Goal: Information Seeking & Learning: Learn about a topic

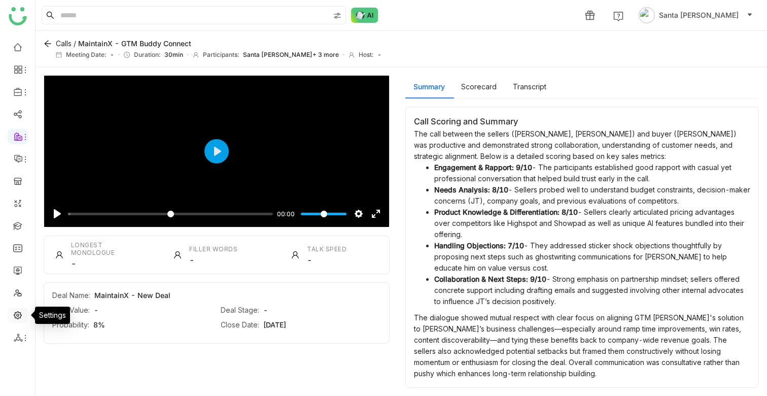
click at [22, 315] on link at bounding box center [17, 314] width 9 height 9
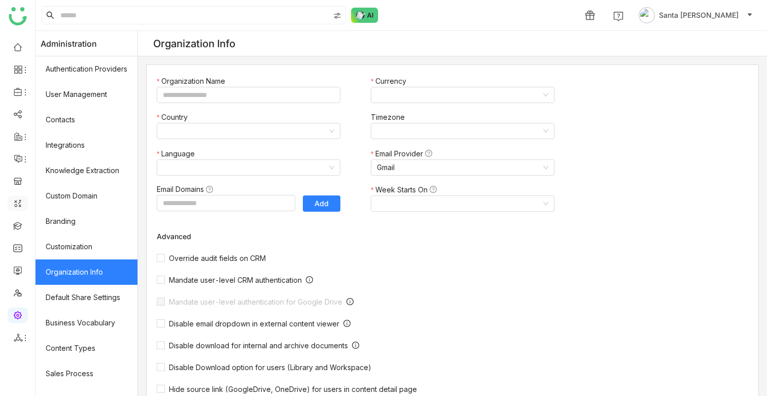
type input "*******"
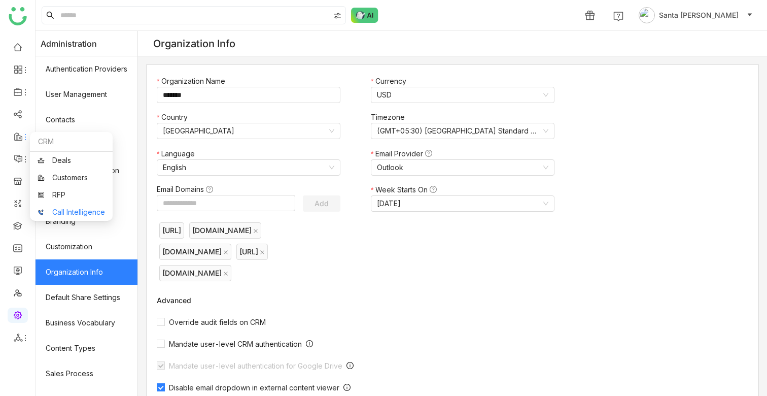
click at [97, 213] on link "Call Intelligence" at bounding box center [72, 212] width 68 height 7
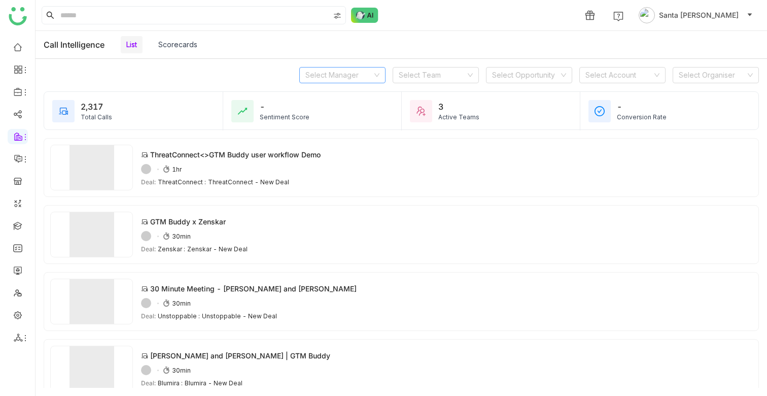
click at [378, 74] on icon at bounding box center [377, 76] width 5 height 4
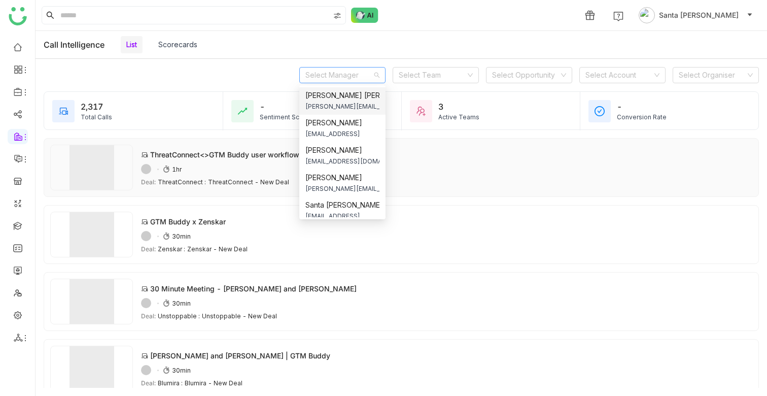
click at [183, 166] on div "54ADAFE6-5D10-4FBB-ADB3-0C1F514AB7B1 1hr" at bounding box center [447, 169] width 612 height 10
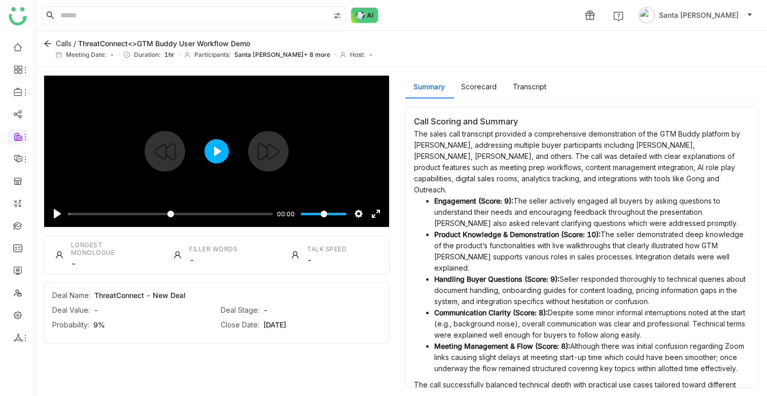
click at [221, 143] on button "Play" at bounding box center [217, 151] width 24 height 24
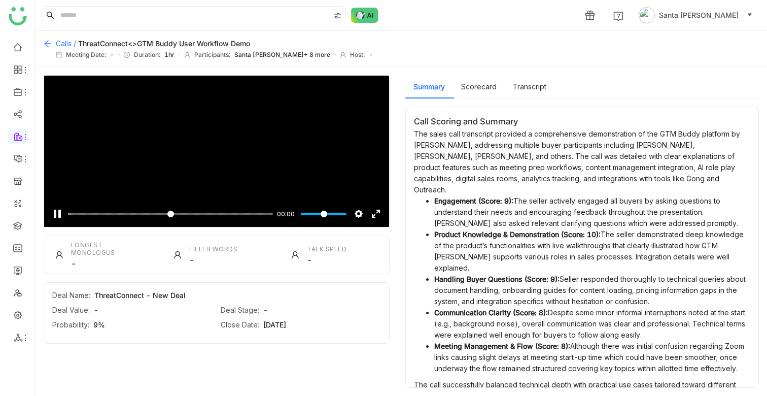
click at [48, 44] on icon at bounding box center [48, 44] width 8 height 8
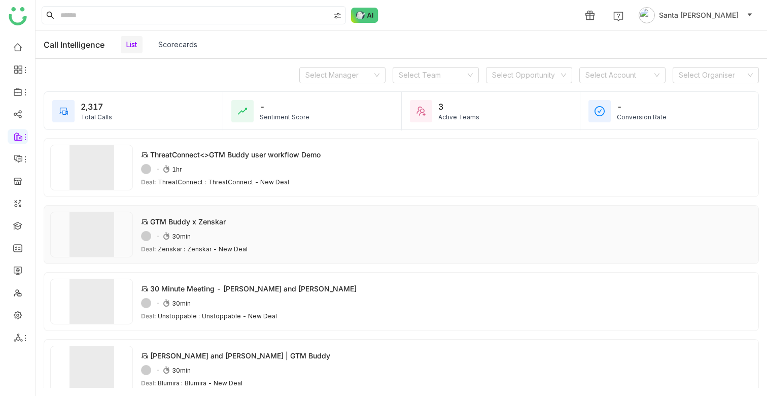
click at [203, 222] on div "GTM Buddy x Zenskar" at bounding box center [188, 221] width 76 height 11
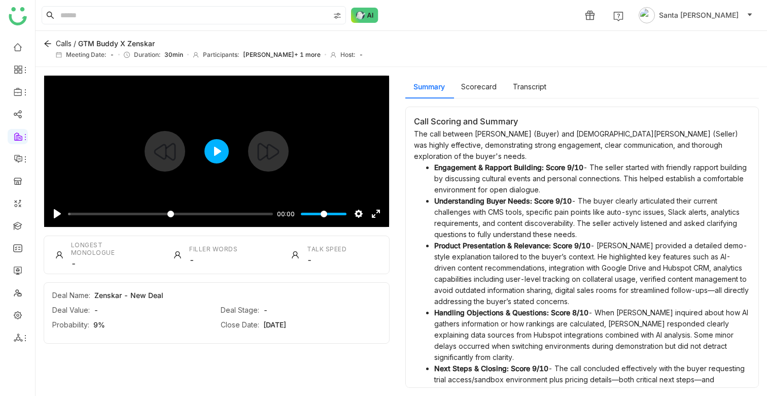
click at [223, 142] on button "Play" at bounding box center [217, 151] width 24 height 24
click at [166, 210] on input "Seek" at bounding box center [170, 214] width 205 height 10
click at [166, 212] on input "Seek" at bounding box center [170, 214] width 205 height 10
click at [170, 212] on input "Seek" at bounding box center [170, 214] width 205 height 10
click at [188, 212] on input "Seek" at bounding box center [170, 214] width 205 height 10
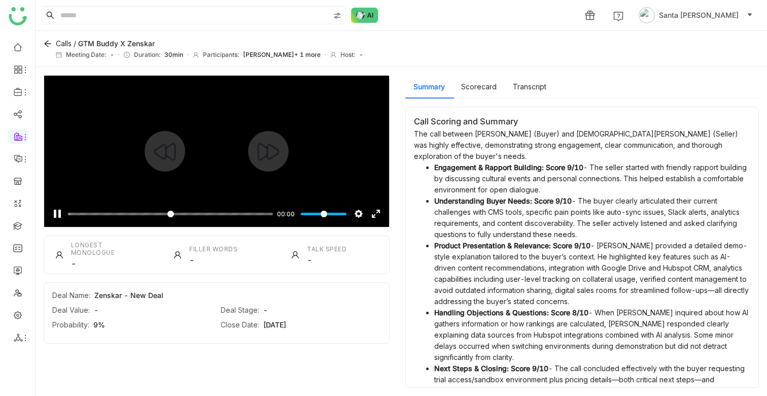
type input "*"
click at [209, 213] on input "Seek" at bounding box center [170, 214] width 205 height 10
click at [317, 247] on span "Talk Speed" at bounding box center [327, 249] width 40 height 8
click at [225, 246] on span "Filler Words" at bounding box center [213, 249] width 48 height 8
click at [477, 80] on div "Scorecard" at bounding box center [479, 86] width 52 height 23
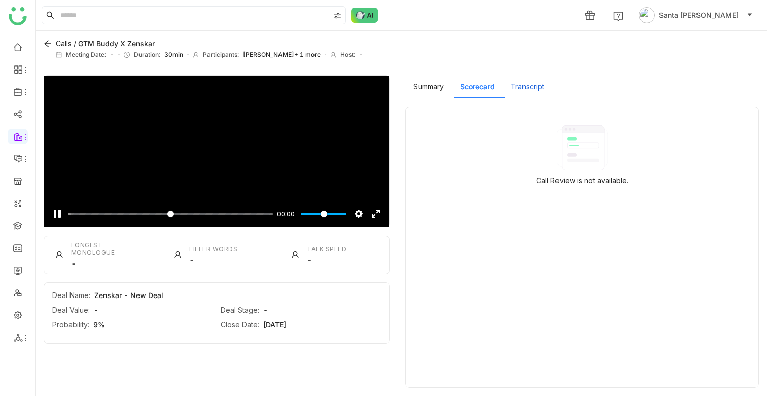
click at [537, 89] on button "Transcript" at bounding box center [528, 86] width 34 height 11
click at [48, 43] on icon at bounding box center [47, 43] width 7 height 7
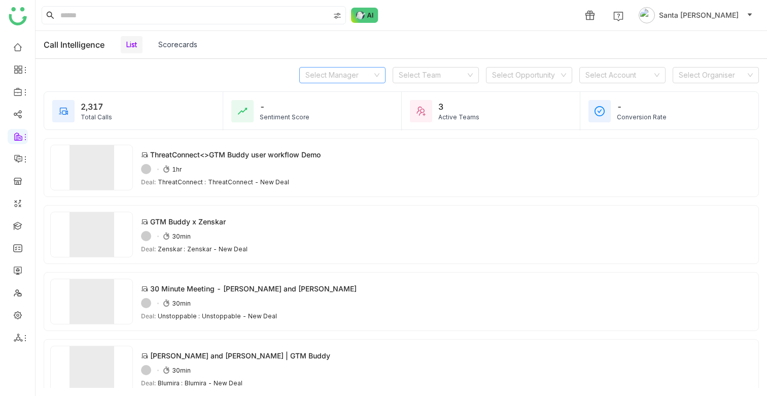
click at [380, 74] on nz-select-top-control "Select Manager" at bounding box center [342, 75] width 86 height 16
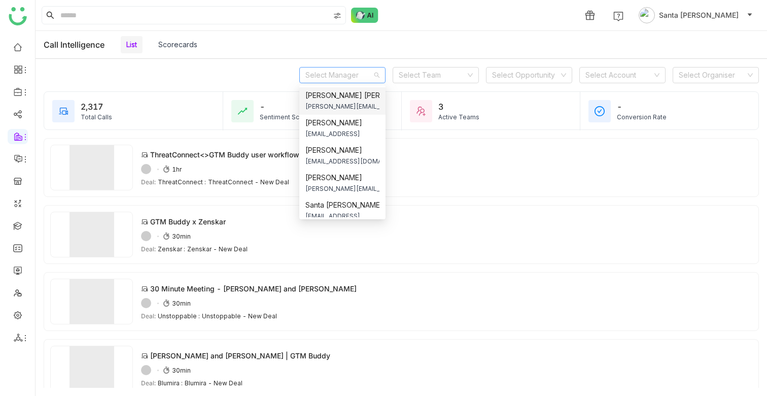
click at [382, 72] on nz-select-top-control "Select Manager" at bounding box center [342, 75] width 86 height 16
click at [390, 66] on div "Select Manager Select Team Select Opportunity Select Account Select Organiser" at bounding box center [402, 75] width 732 height 32
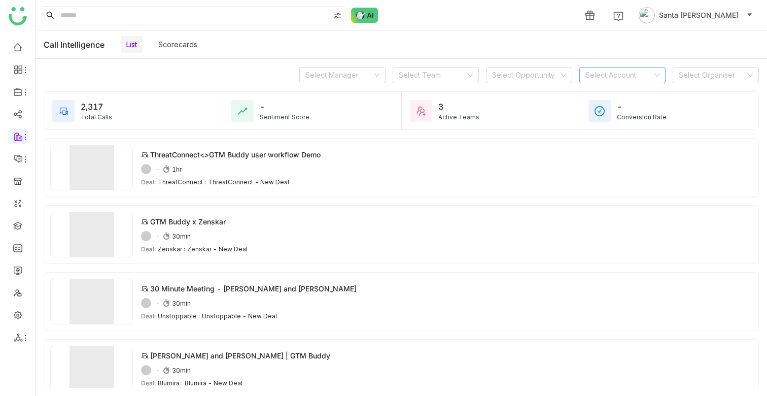
click at [657, 75] on icon at bounding box center [657, 75] width 6 height 6
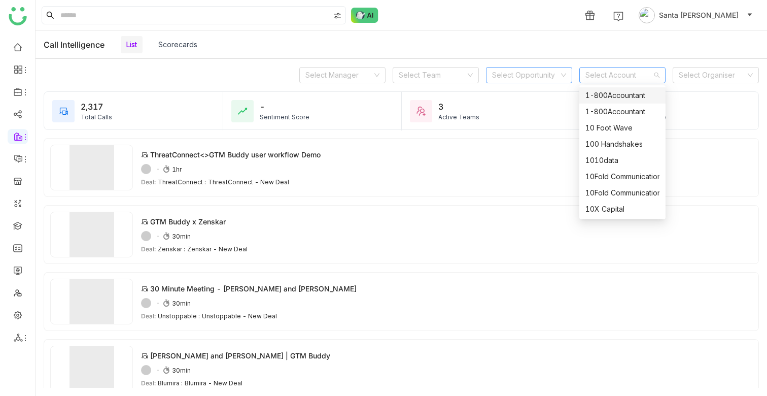
click at [546, 70] on input at bounding box center [525, 75] width 67 height 15
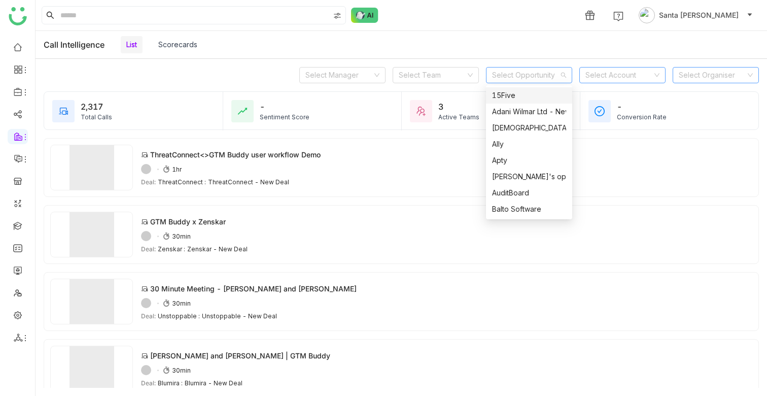
click at [726, 70] on input at bounding box center [712, 75] width 67 height 15
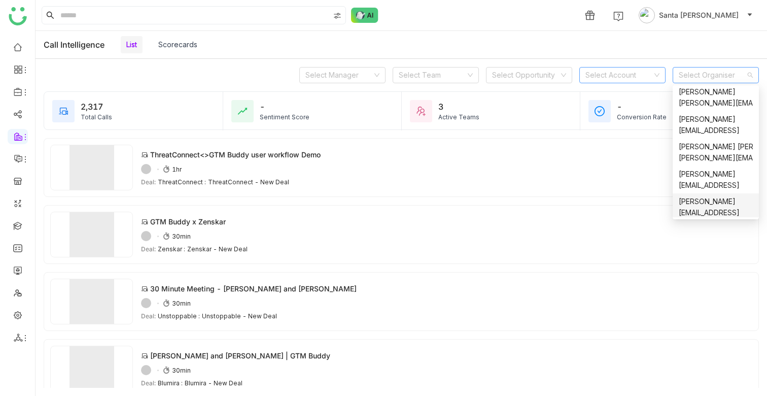
scroll to position [223, 0]
click at [22, 226] on link at bounding box center [17, 225] width 9 height 9
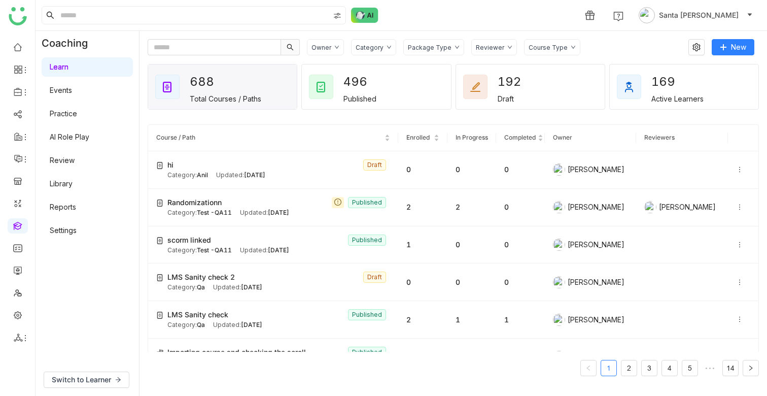
click at [449, 45] on div "Package Type" at bounding box center [434, 47] width 61 height 16
click at [490, 53] on div "Reviewer" at bounding box center [495, 47] width 46 height 16
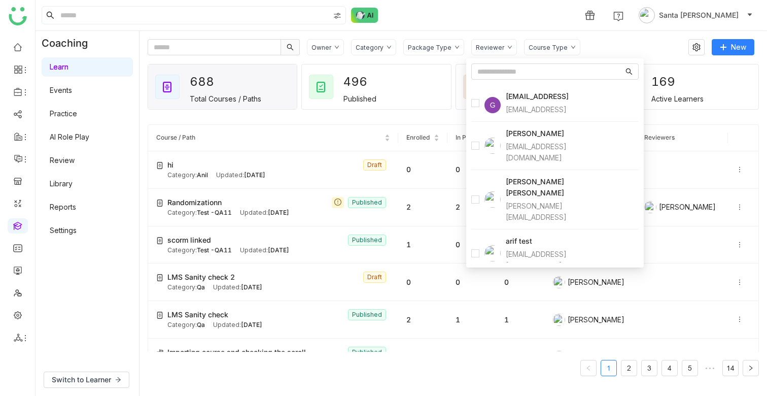
click at [464, 23] on div "1 Santa [PERSON_NAME]" at bounding box center [402, 15] width 732 height 30
